Goal: Check status: Check status

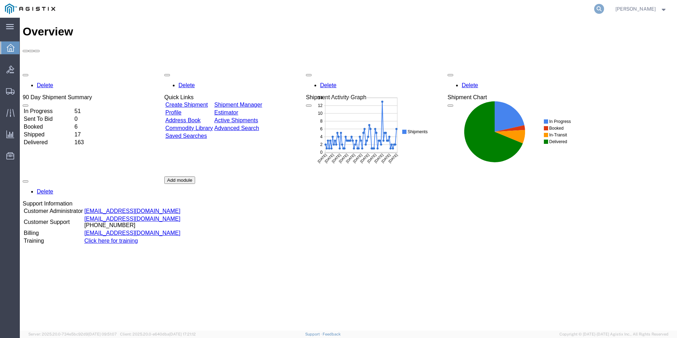
click at [604, 8] on icon at bounding box center [599, 9] width 10 height 10
click at [527, 11] on input "search" at bounding box center [486, 8] width 215 height 17
paste input "GDIT -27099"
click at [410, 10] on input "GDIT -27099" at bounding box center [486, 8] width 215 height 17
type input "GDIT-27099"
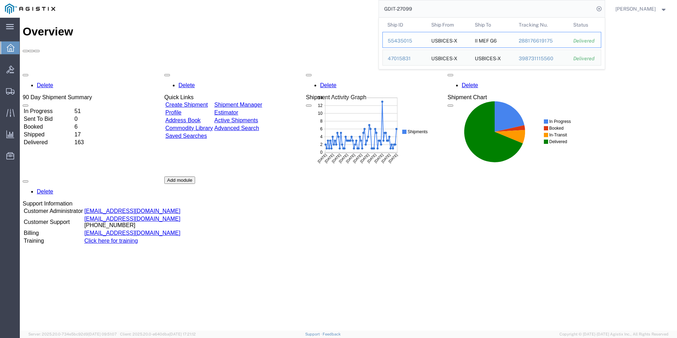
click at [414, 41] on div "55435015" at bounding box center [405, 40] width 34 height 7
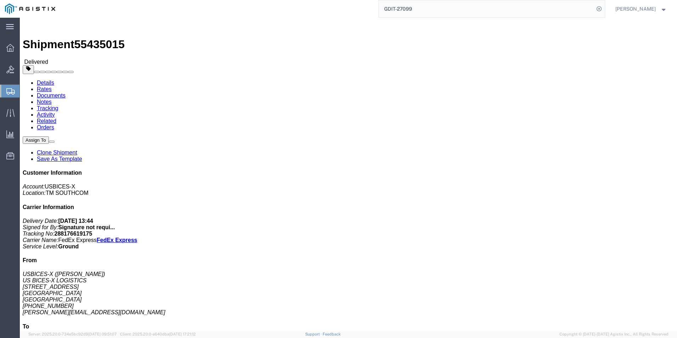
click at [482, 12] on input "GDIT-27099" at bounding box center [486, 8] width 215 height 17
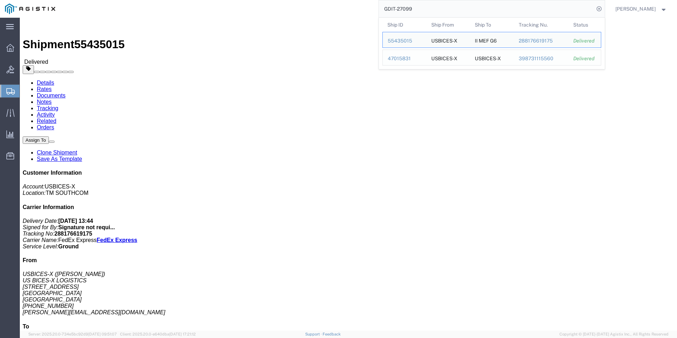
click at [418, 58] on div "47015831" at bounding box center [405, 58] width 34 height 7
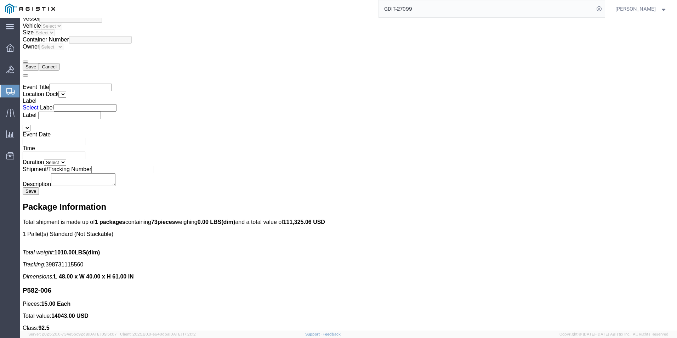
scroll to position [1063, 0]
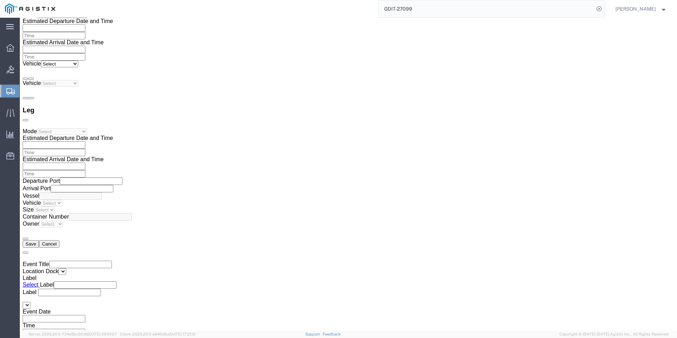
drag, startPoint x: 102, startPoint y: 9, endPoint x: 27, endPoint y: 10, distance: 75.5
click h1 "Shipment 47015831"
copy h1 "Shipment 47015831"
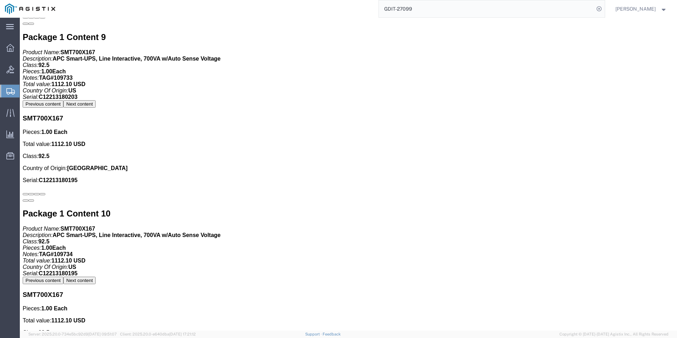
scroll to position [2940, 0]
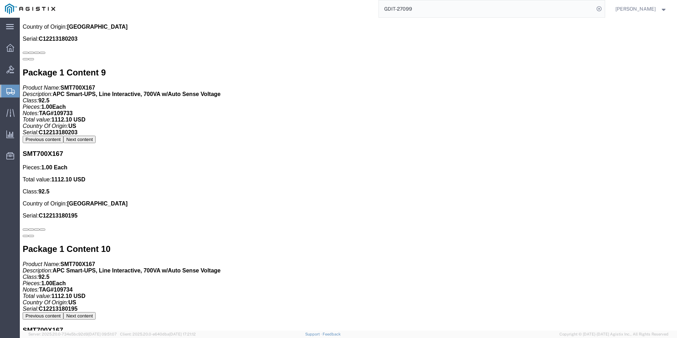
drag, startPoint x: 69, startPoint y: 104, endPoint x: 19, endPoint y: 102, distance: 49.6
click h3 "FZ-55EV-03KM"
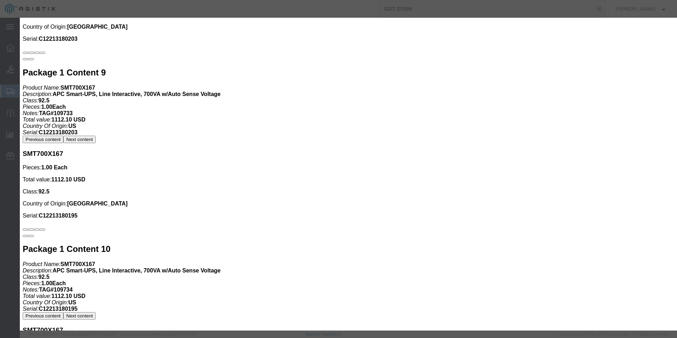
copy h3 "FZ-55EV-03KM"
click b "FZ-55EV-03KM"
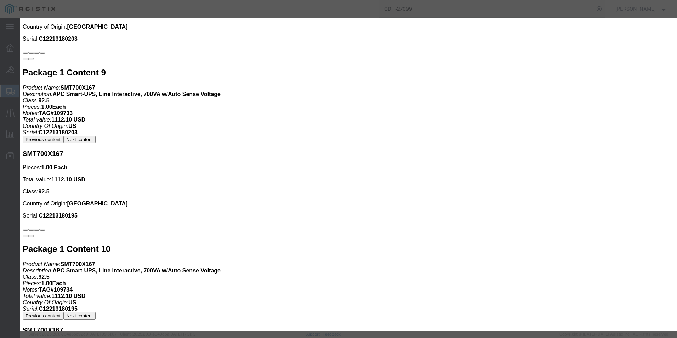
drag, startPoint x: 200, startPoint y: 31, endPoint x: 211, endPoint y: 34, distance: 10.7
click div "Product Name: FZ-55EV-03KM Description: Panasonic Toughbooks Class: 92.5"
drag, startPoint x: 211, startPoint y: 34, endPoint x: 177, endPoint y: 33, distance: 34.0
click div "Product Name: FZ-55EV-03KM Description: Panasonic Toughbooks Class: 92.5"
click icon "button"
